Goal: Check status: Check status

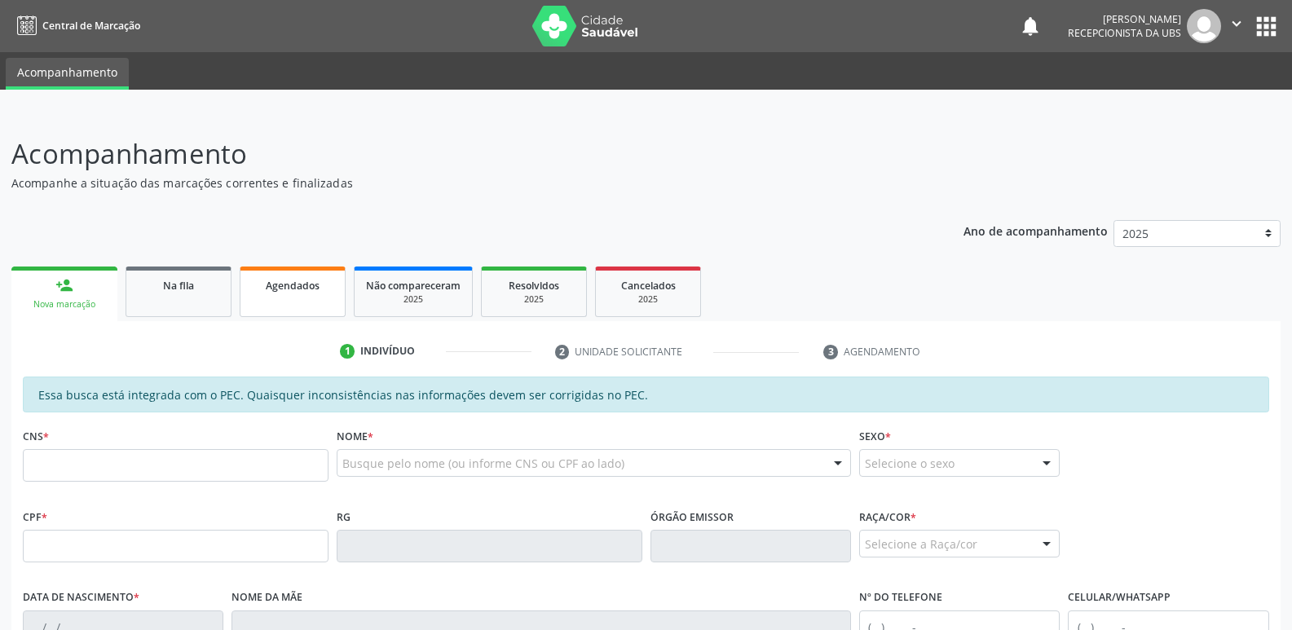
click at [272, 294] on link "Agendados" at bounding box center [293, 292] width 106 height 51
select select "8"
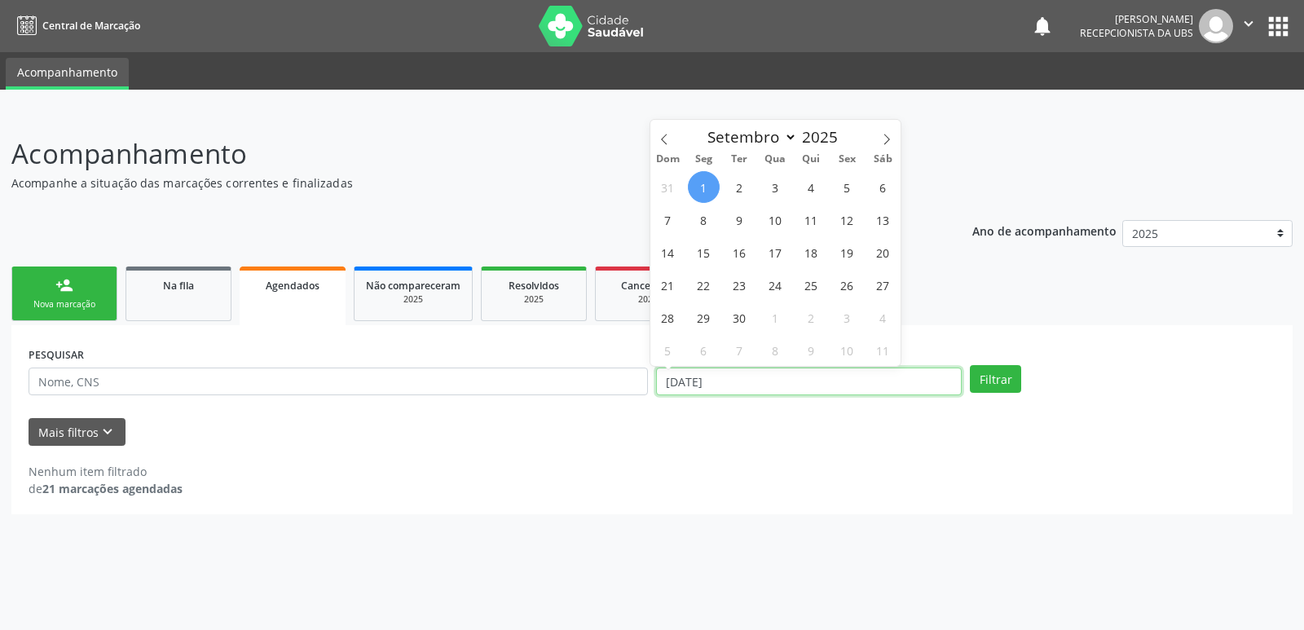
click at [739, 374] on input "[DATE]" at bounding box center [809, 382] width 306 height 28
click at [698, 175] on span "1" at bounding box center [704, 187] width 32 height 32
type input "[DATE]"
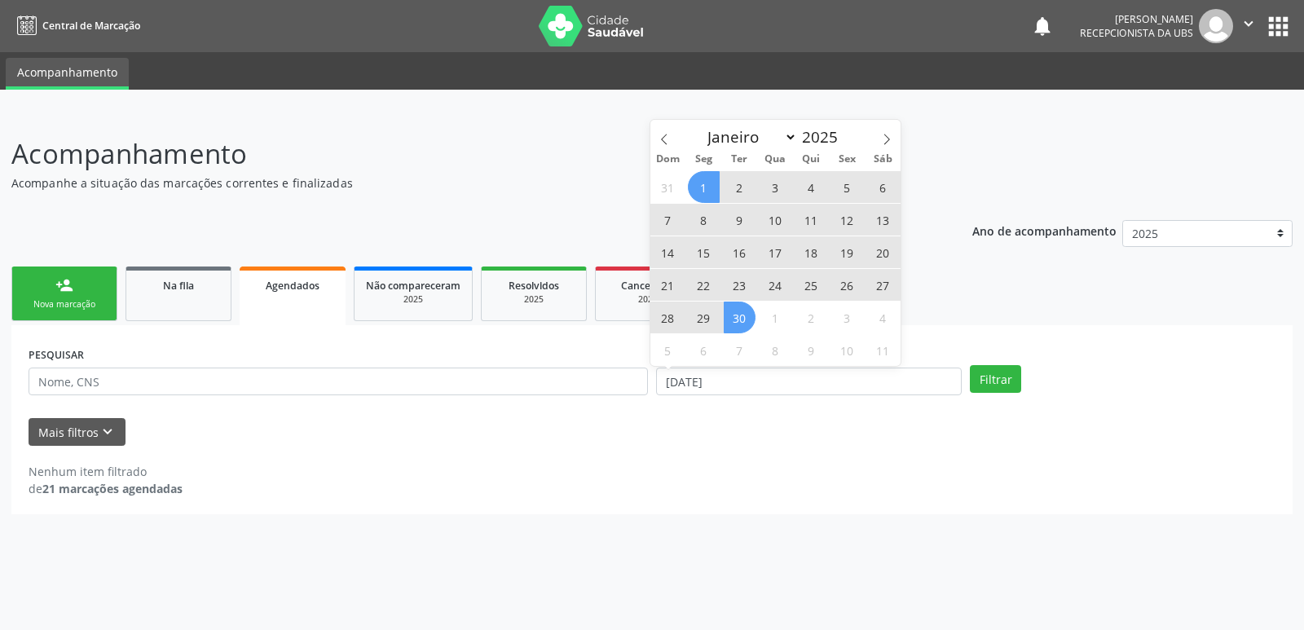
click at [747, 319] on span "30" at bounding box center [740, 318] width 32 height 32
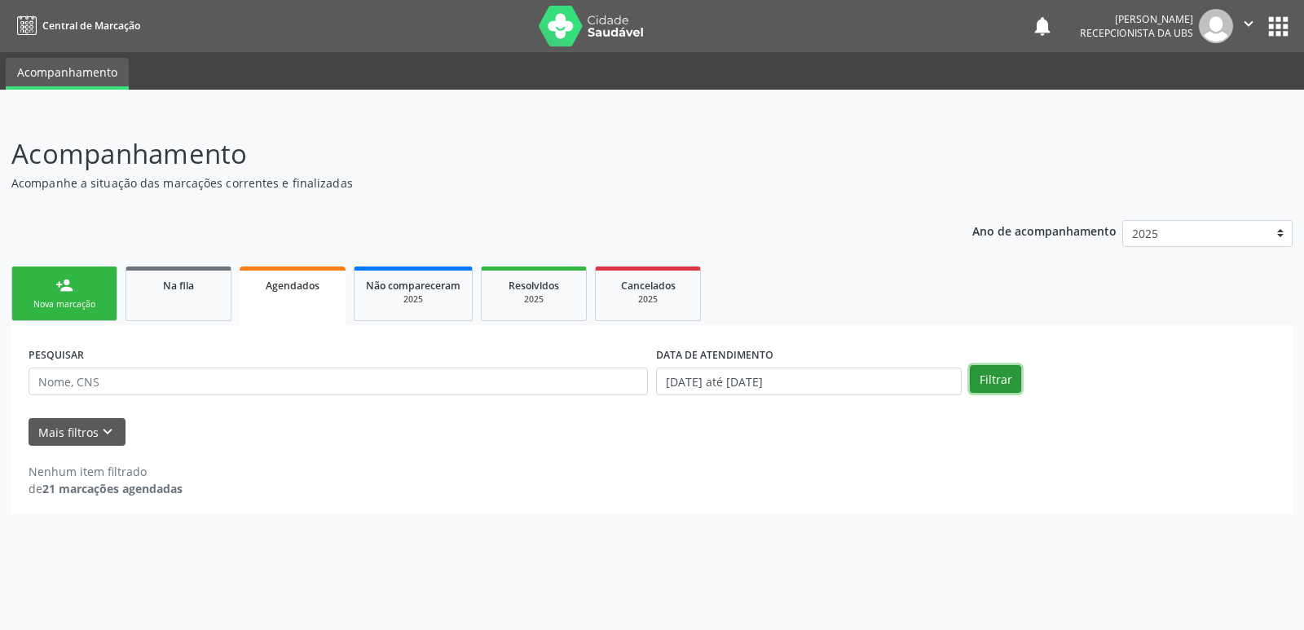
click at [995, 375] on button "Filtrar" at bounding box center [995, 379] width 51 height 28
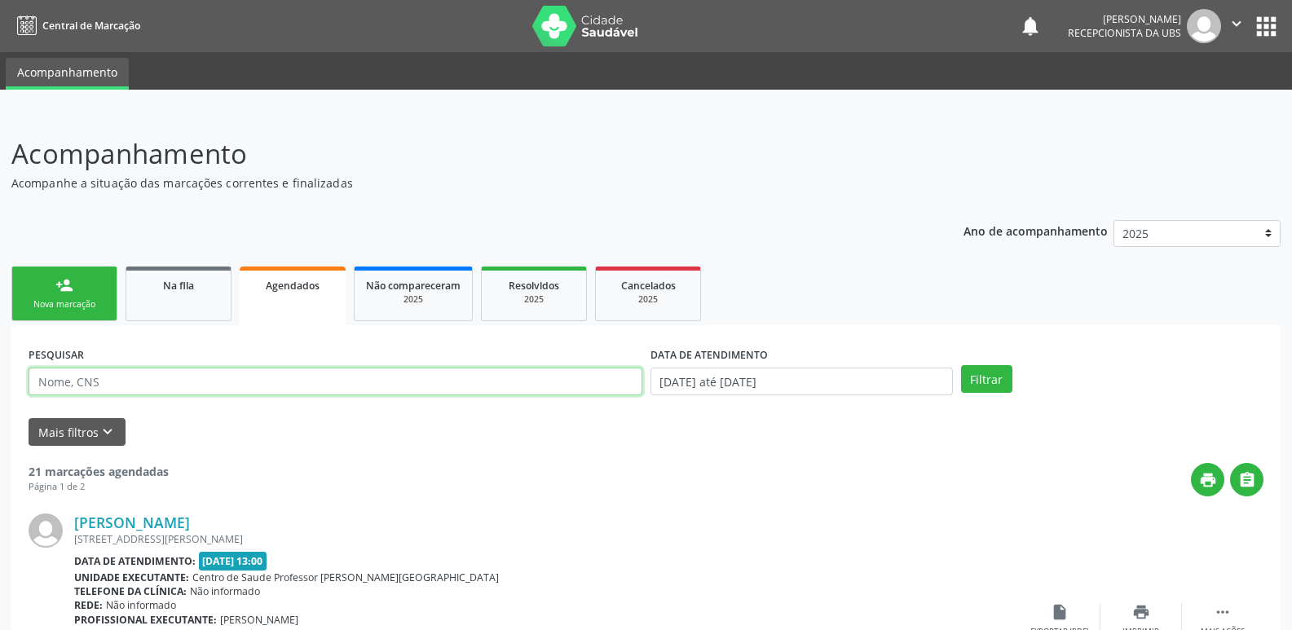
click at [564, 385] on input "text" at bounding box center [336, 382] width 614 height 28
click at [545, 385] on input "text" at bounding box center [336, 382] width 614 height 28
paste input "700406942566749"
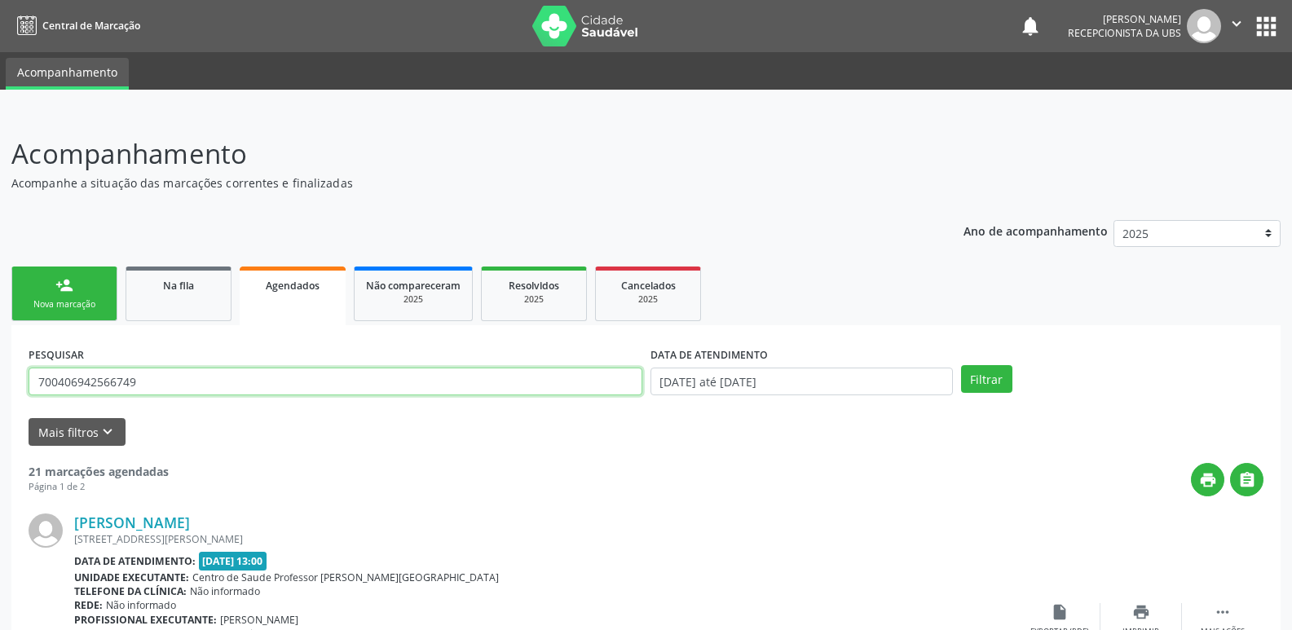
type input "700406942566749"
click at [961, 365] on button "Filtrar" at bounding box center [986, 379] width 51 height 28
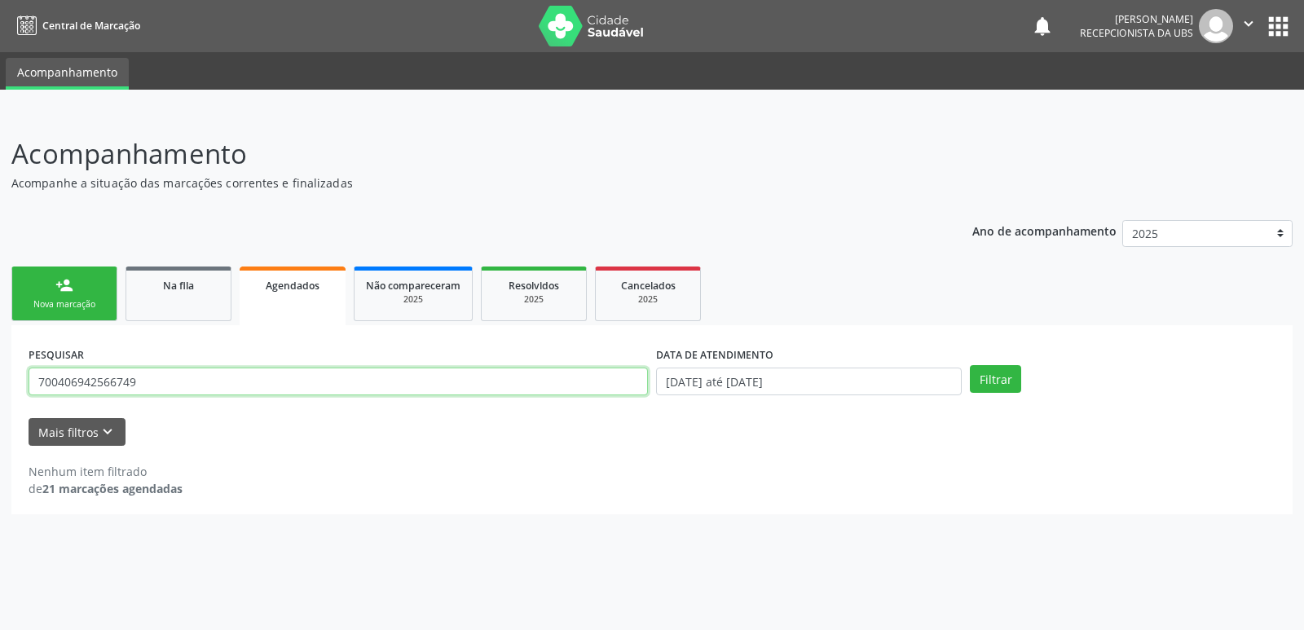
click at [551, 385] on input "700406942566749" at bounding box center [339, 382] width 620 height 28
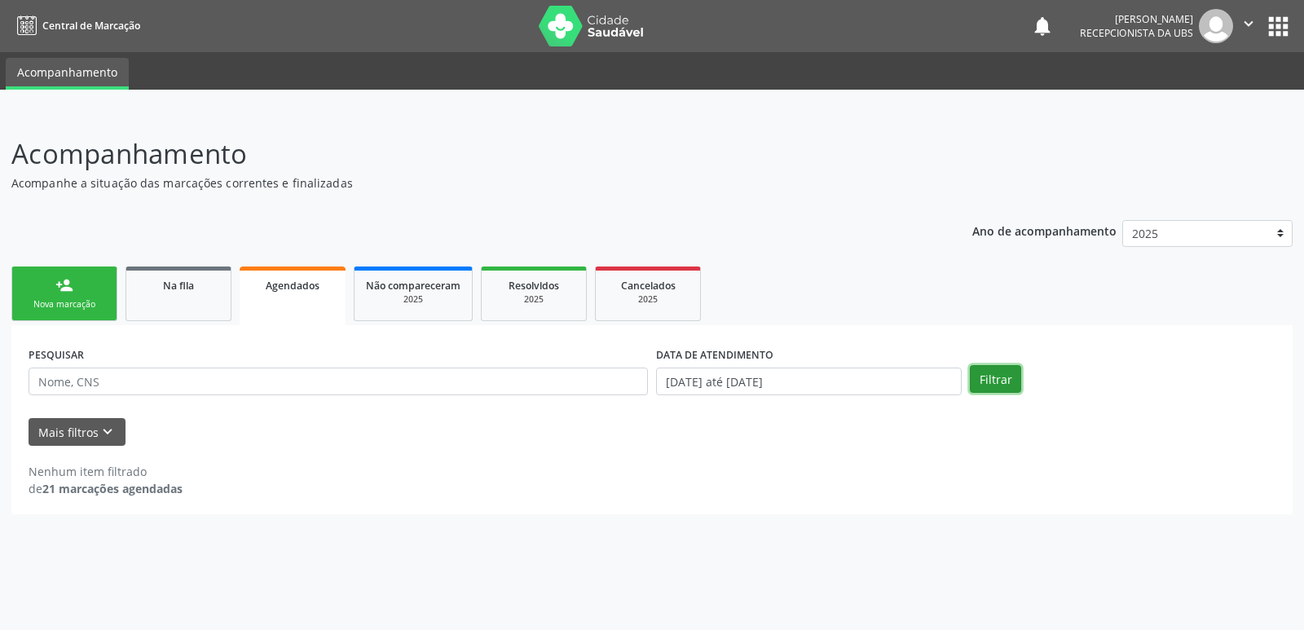
click at [994, 376] on button "Filtrar" at bounding box center [995, 379] width 51 height 28
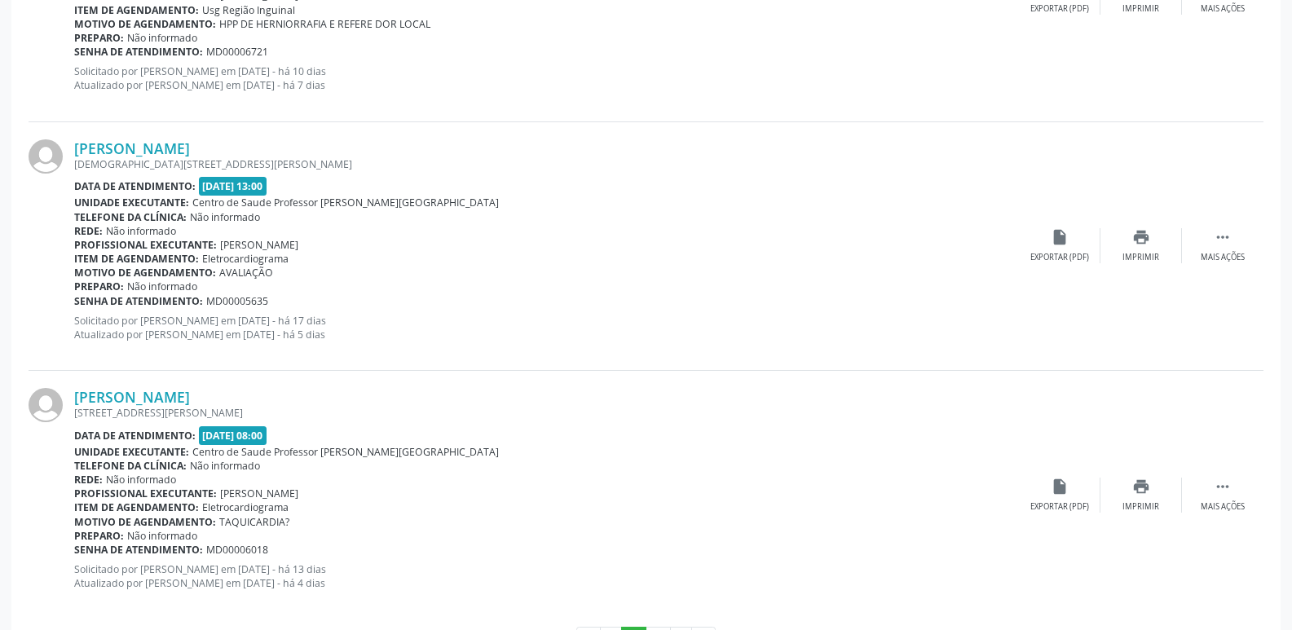
scroll to position [3676, 0]
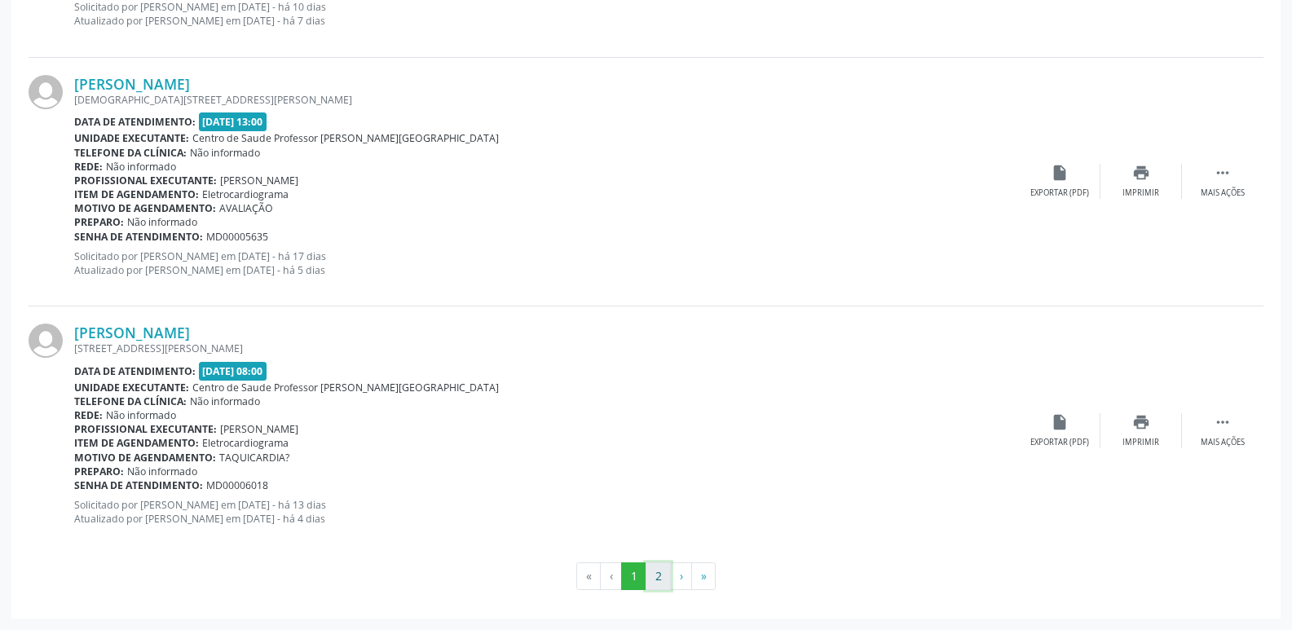
click at [659, 574] on button "2" at bounding box center [658, 576] width 25 height 28
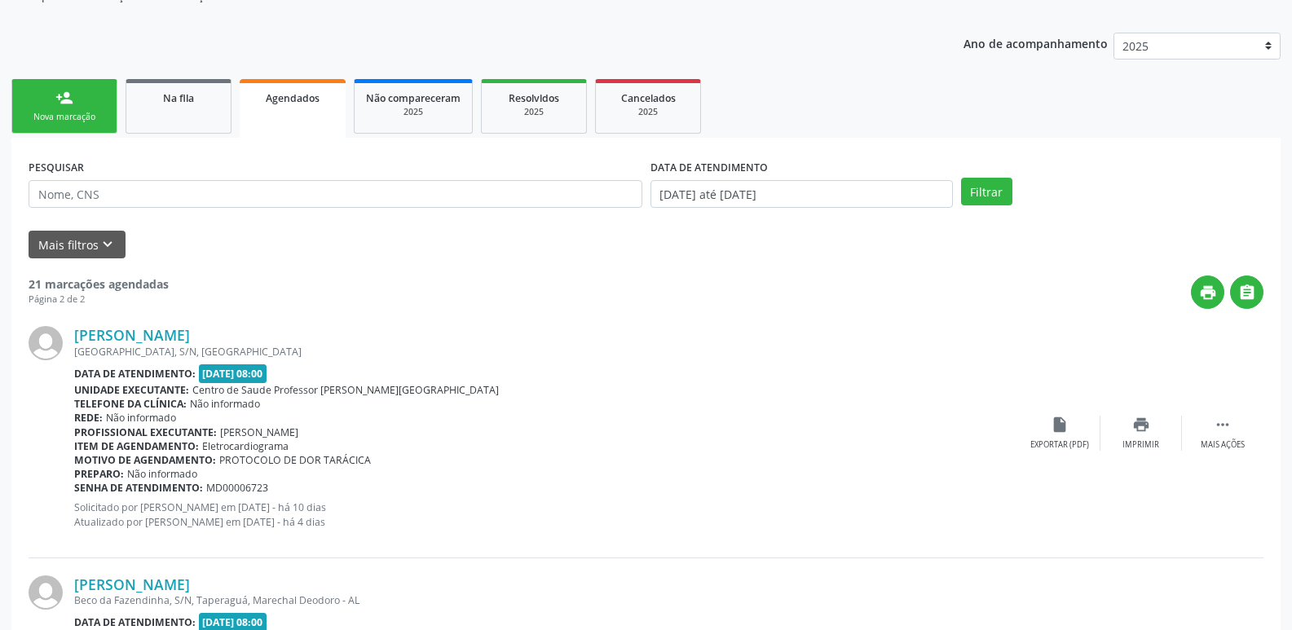
scroll to position [0, 0]
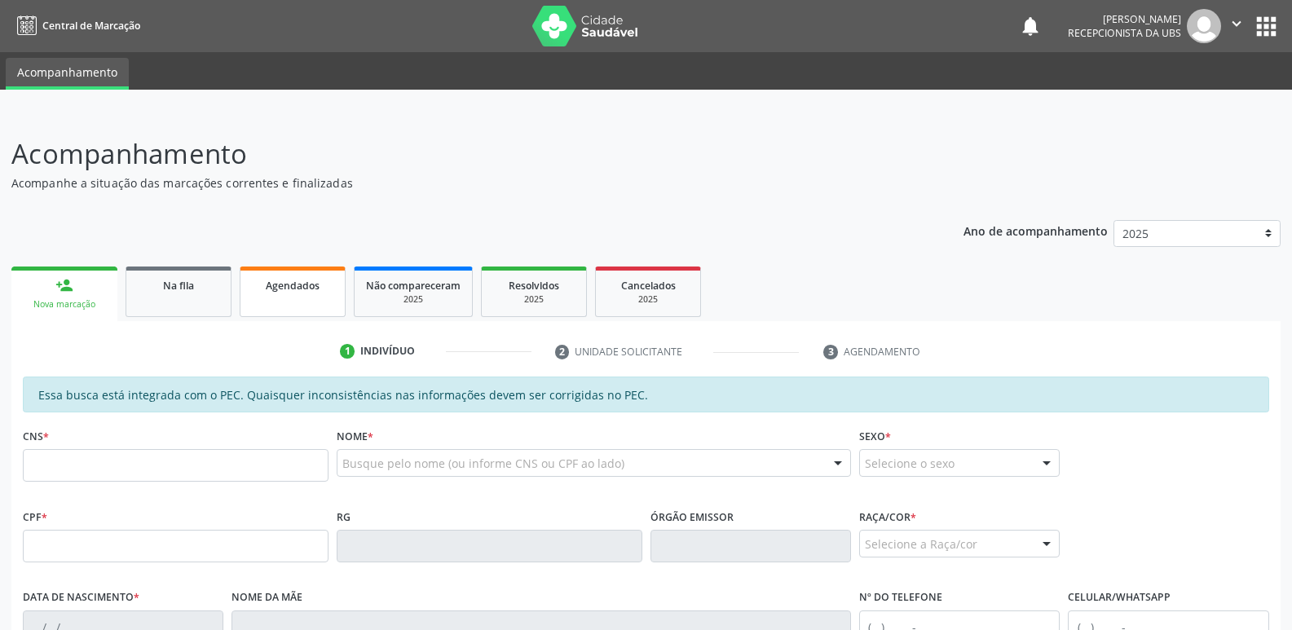
click at [302, 280] on span "Agendados" at bounding box center [293, 286] width 54 height 14
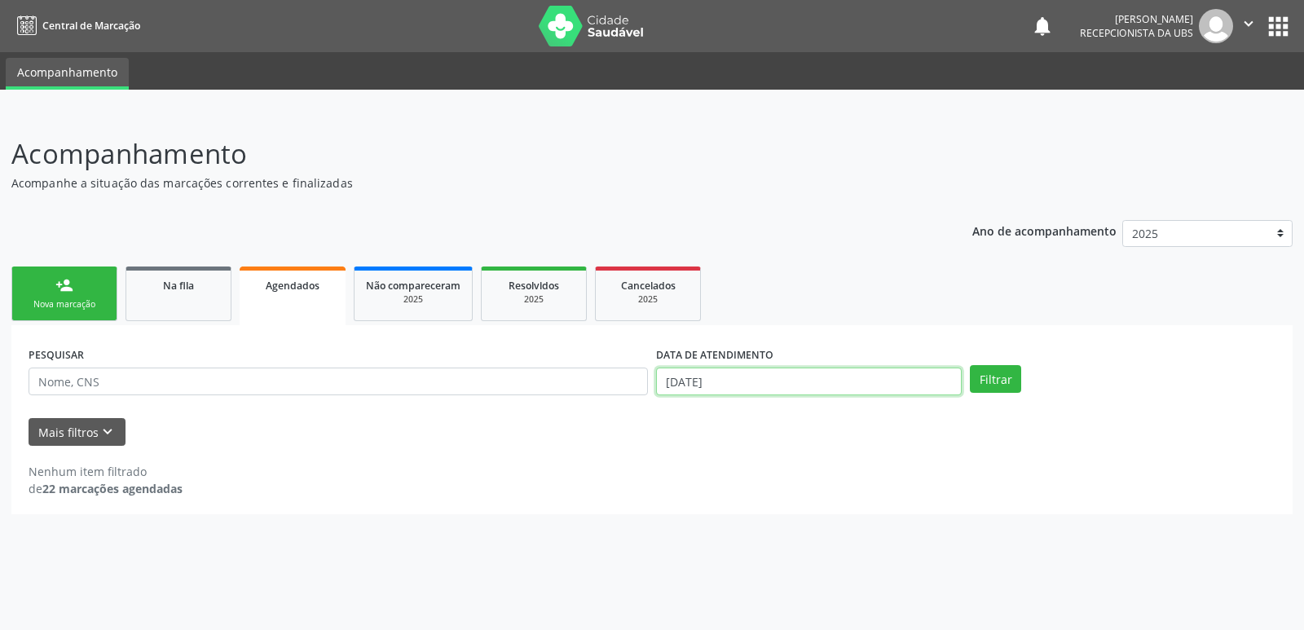
click at [788, 378] on input "[DATE]" at bounding box center [809, 382] width 306 height 28
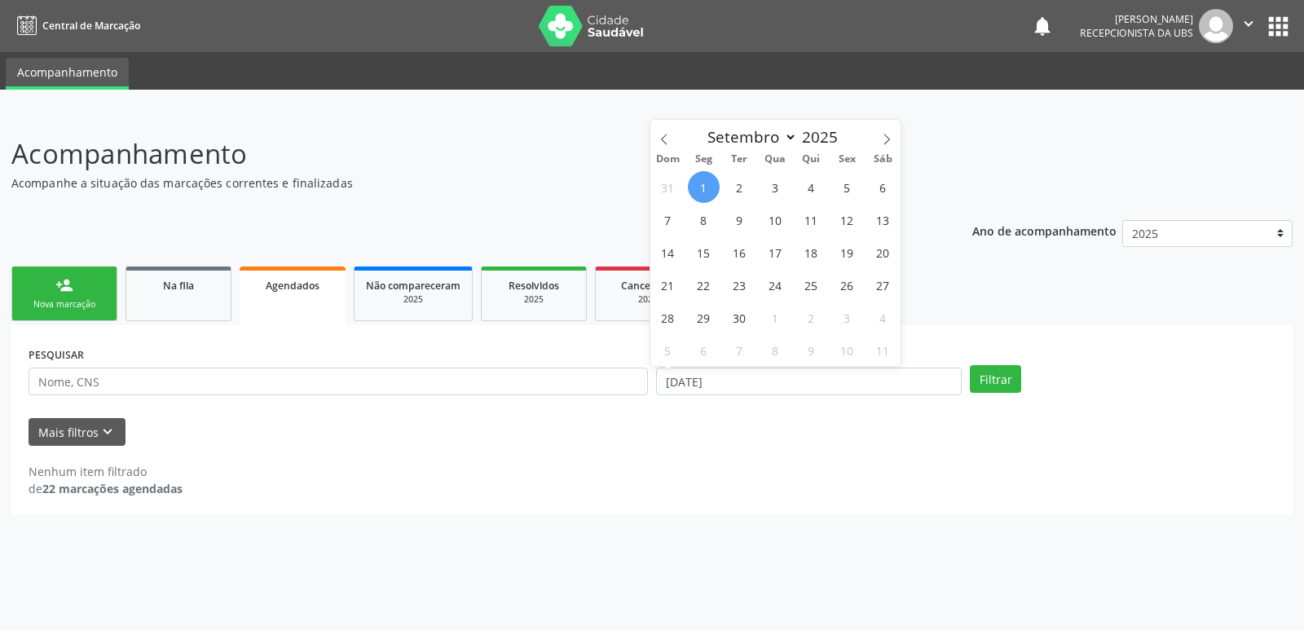
click at [708, 198] on span "1" at bounding box center [704, 187] width 32 height 32
type input "[DATE]"
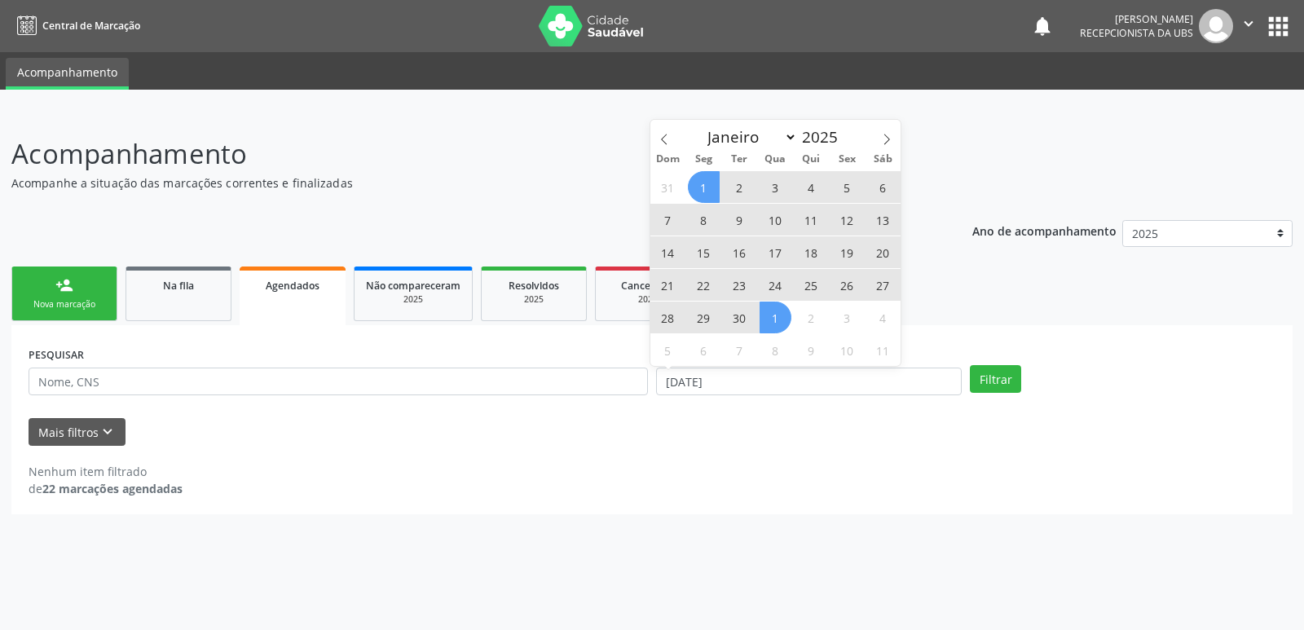
click at [774, 321] on span "1" at bounding box center [776, 318] width 32 height 32
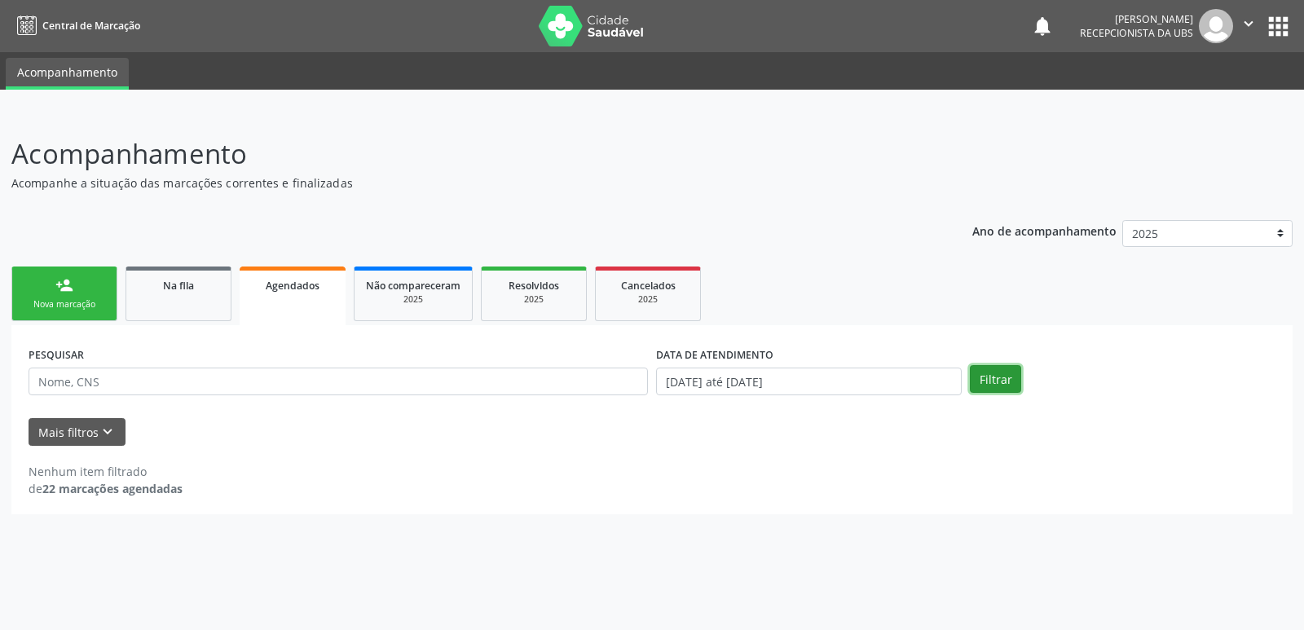
click at [997, 378] on button "Filtrar" at bounding box center [995, 379] width 51 height 28
